Goal: Contribute content

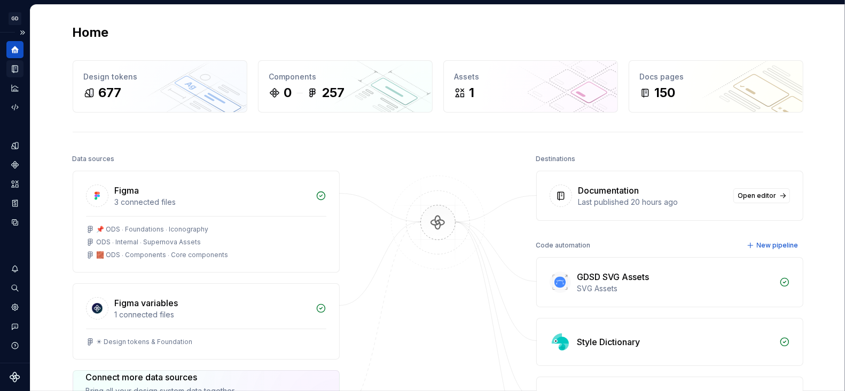
click at [15, 69] on icon "Documentation" at bounding box center [16, 69] width 4 height 6
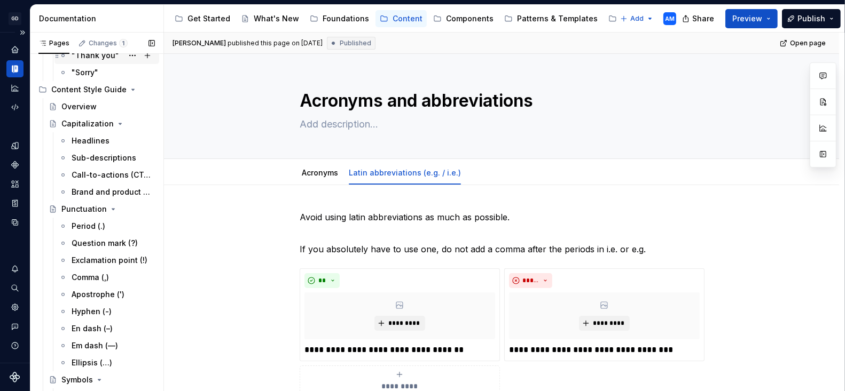
scroll to position [194, 0]
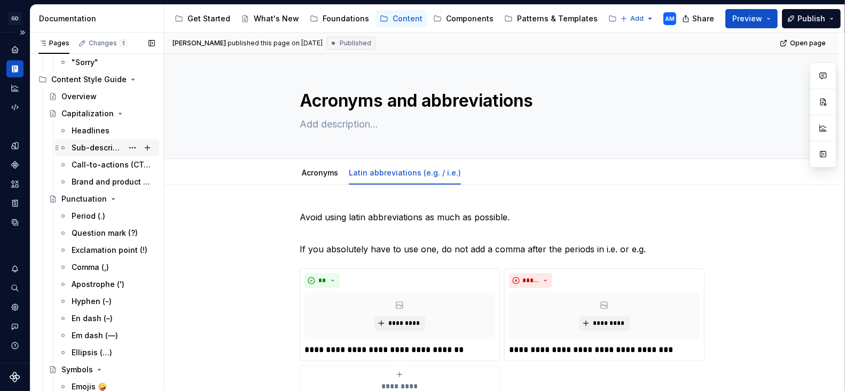
click at [106, 144] on div "Sub-descriptions" at bounding box center [97, 148] width 51 height 11
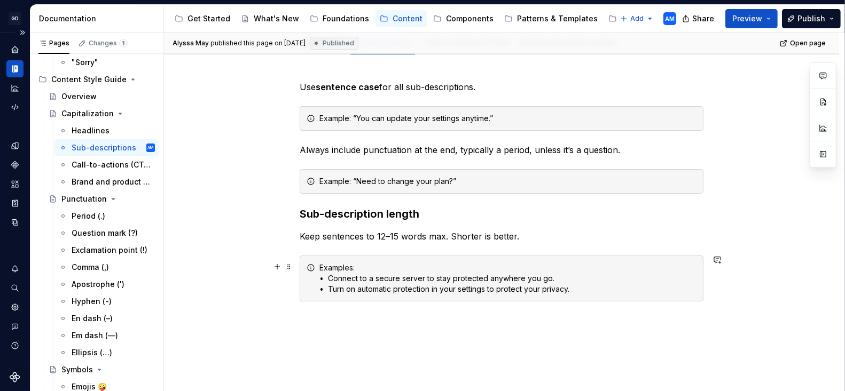
scroll to position [127, 0]
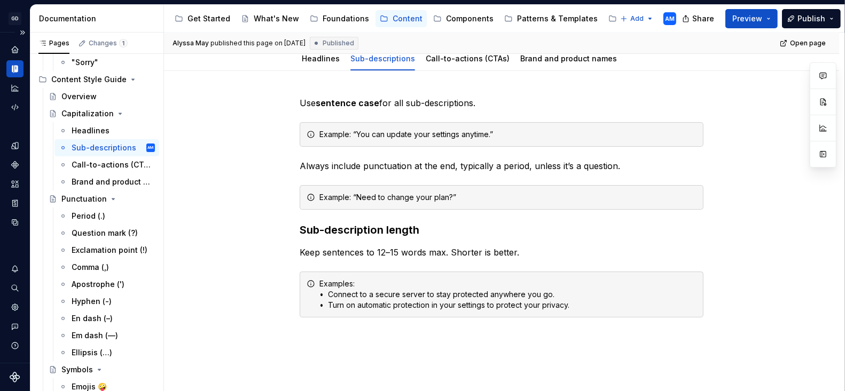
type textarea "*"
